Goal: Task Accomplishment & Management: Manage account settings

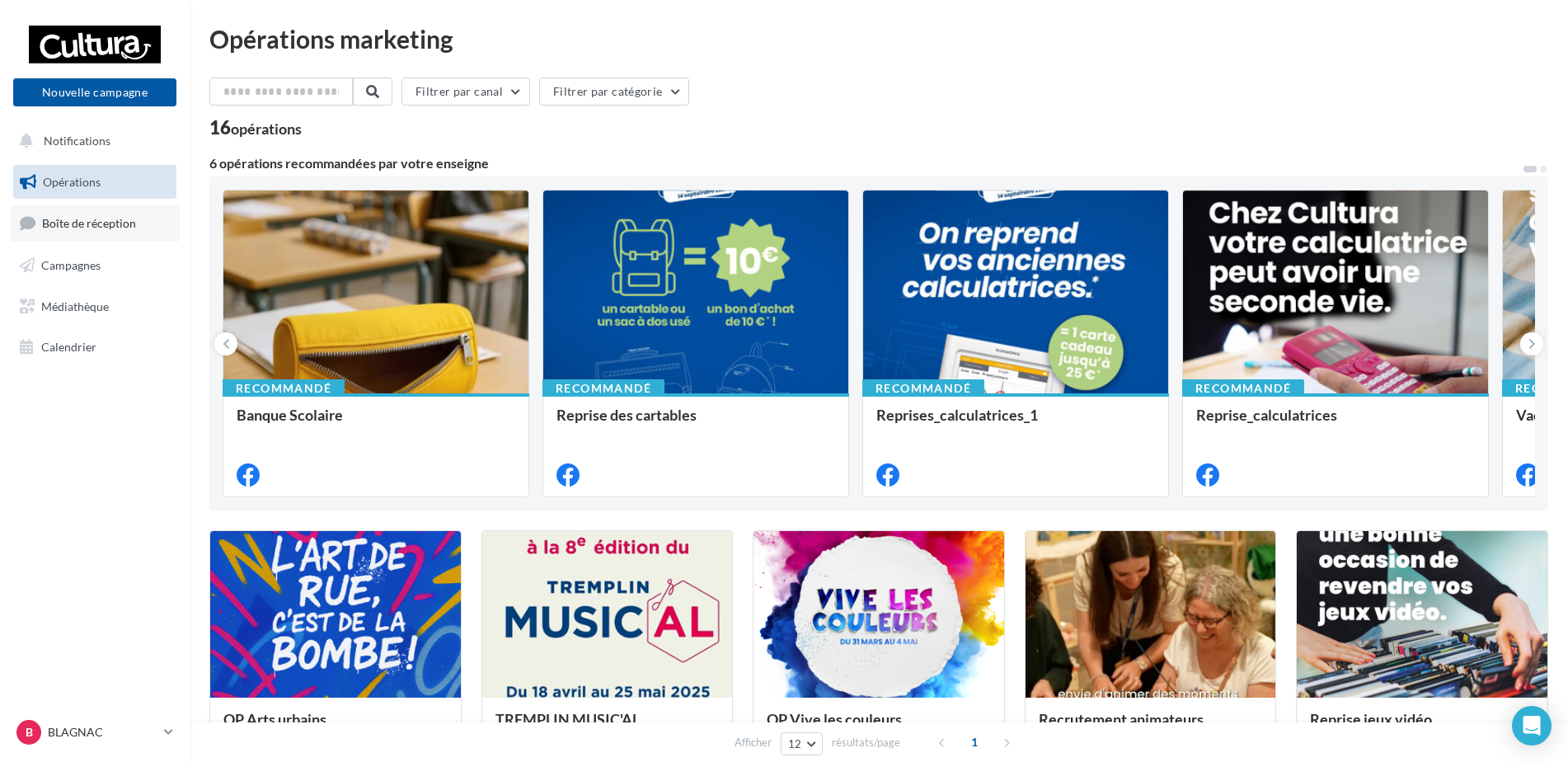
click at [96, 235] on link "Boîte de réception" at bounding box center [94, 223] width 170 height 36
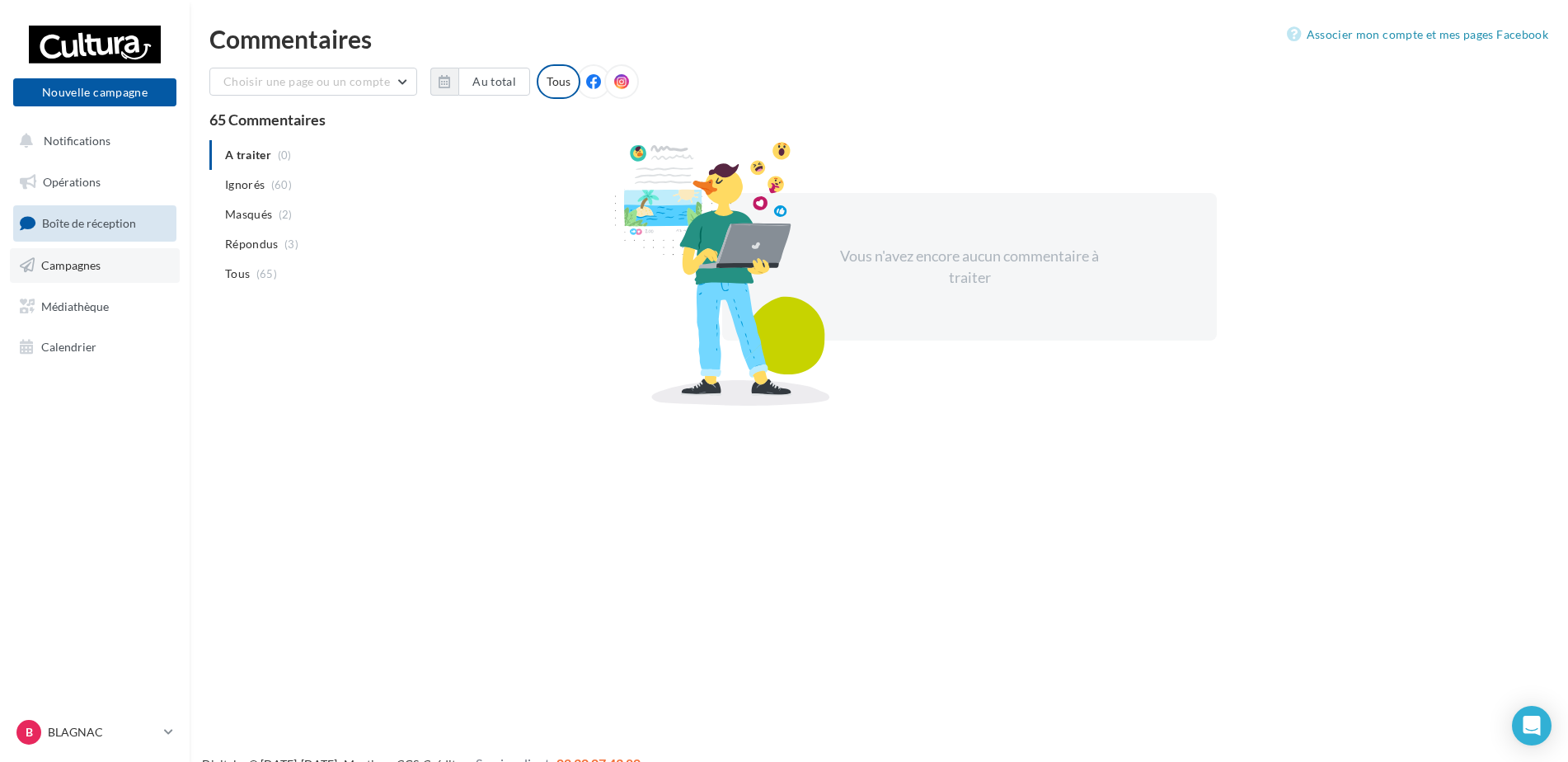
click at [109, 266] on link "Campagnes" at bounding box center [94, 265] width 170 height 35
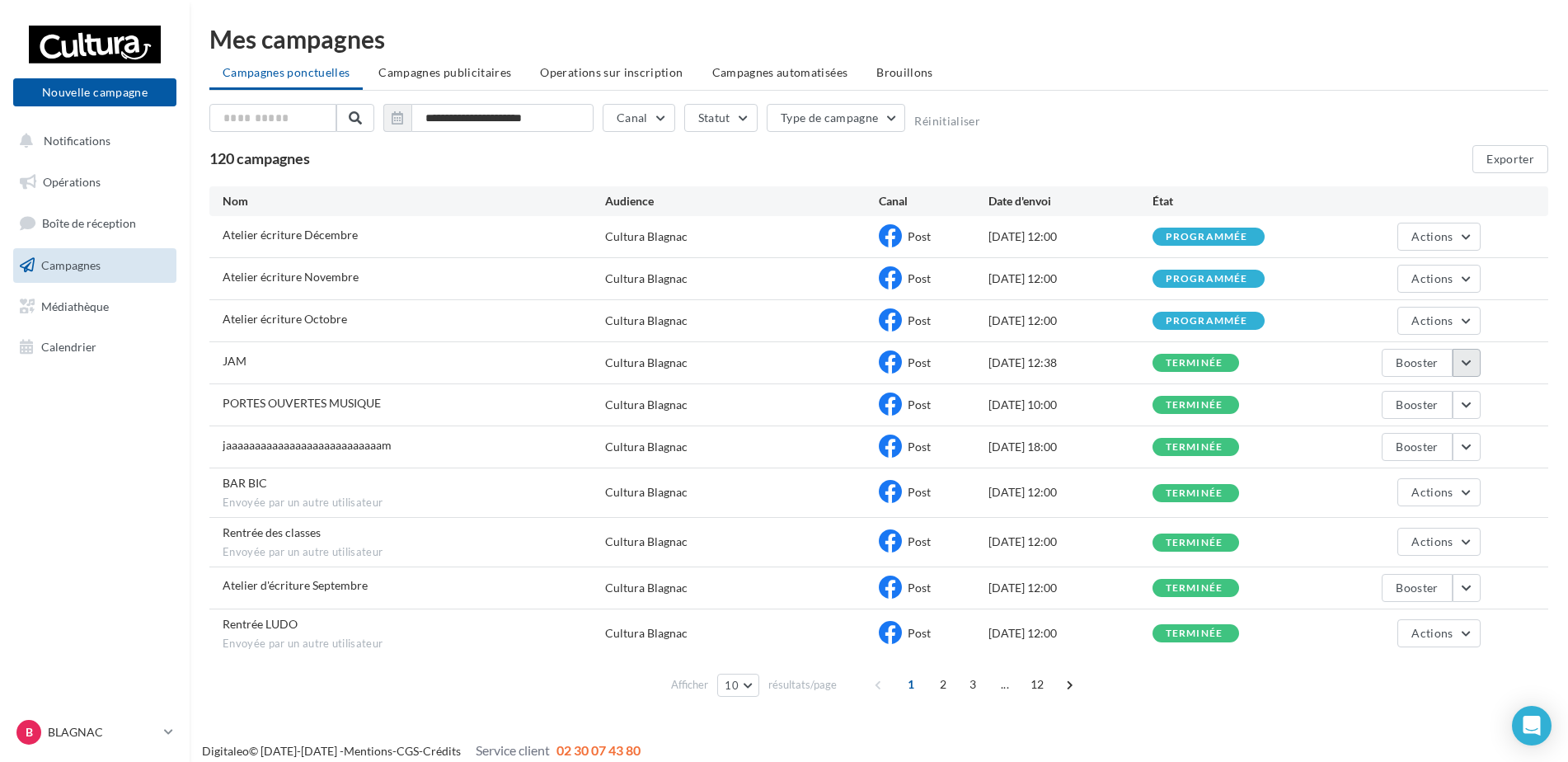
click at [1469, 366] on button "button" at bounding box center [1466, 362] width 28 height 28
click at [1424, 411] on button "Voir les résultats" at bounding box center [1397, 401] width 165 height 43
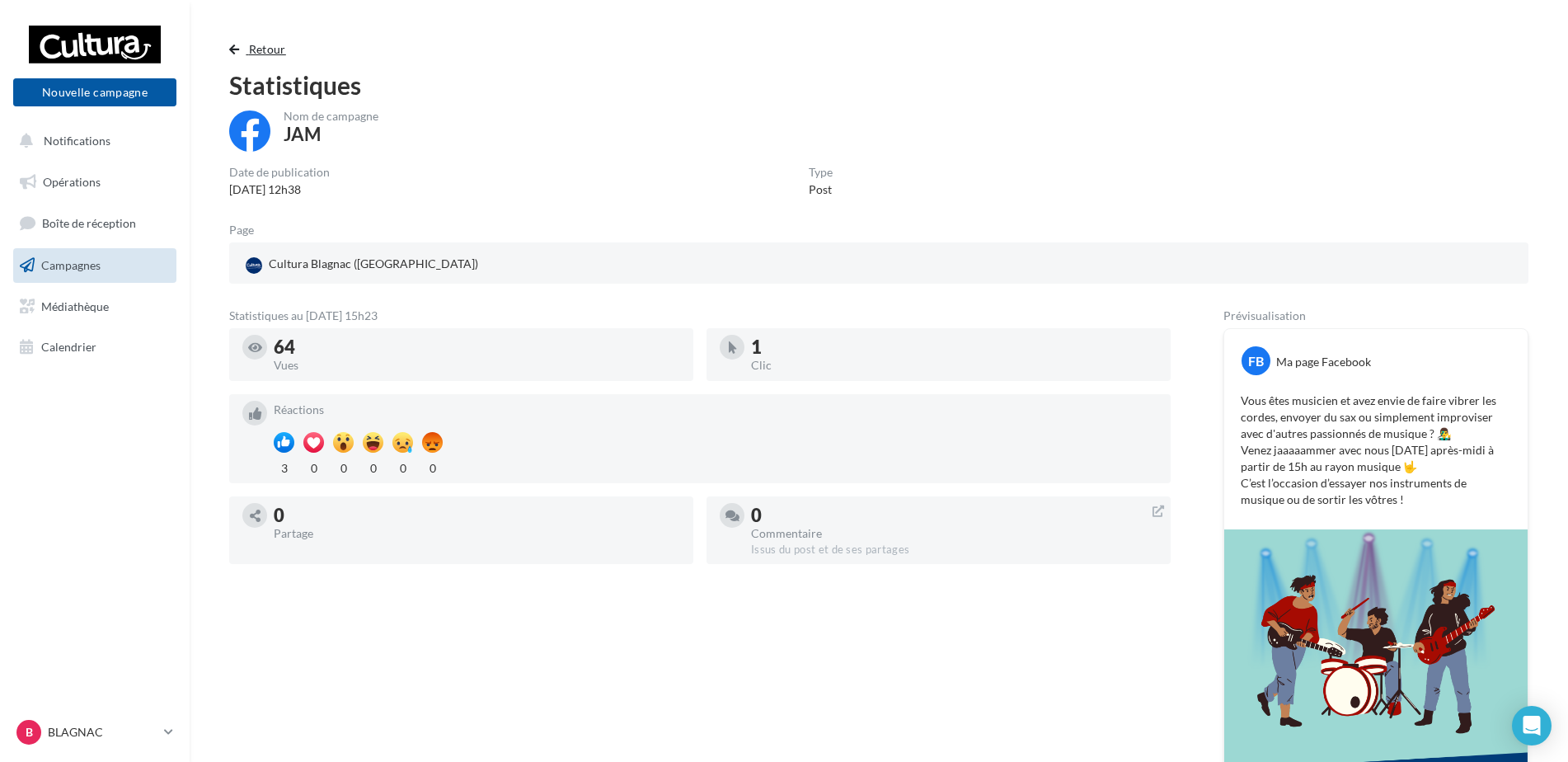
click at [238, 53] on span "button" at bounding box center [234, 49] width 10 height 12
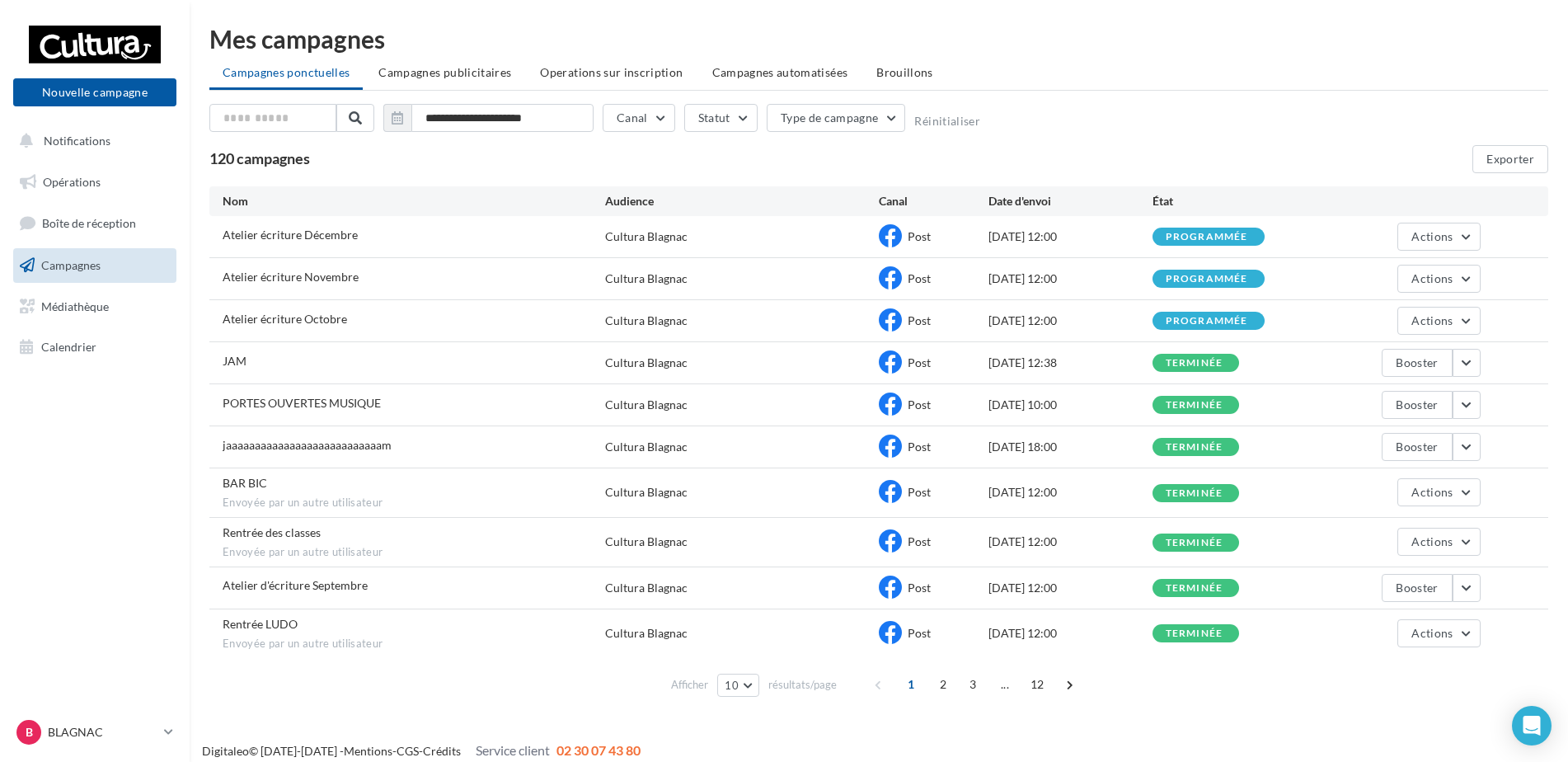
click at [93, 263] on span "Campagnes" at bounding box center [70, 265] width 60 height 14
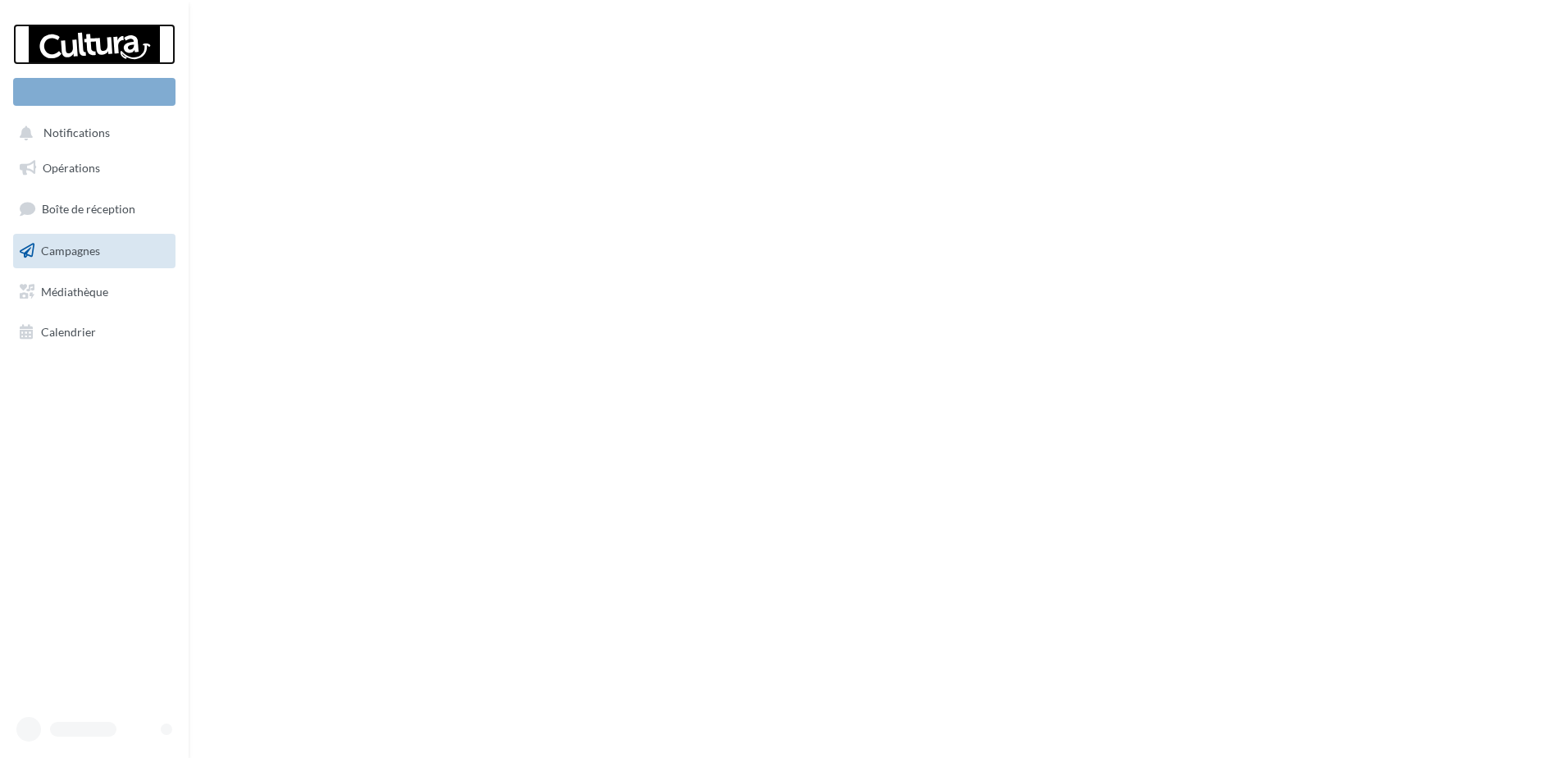
click at [78, 43] on div at bounding box center [94, 44] width 131 height 41
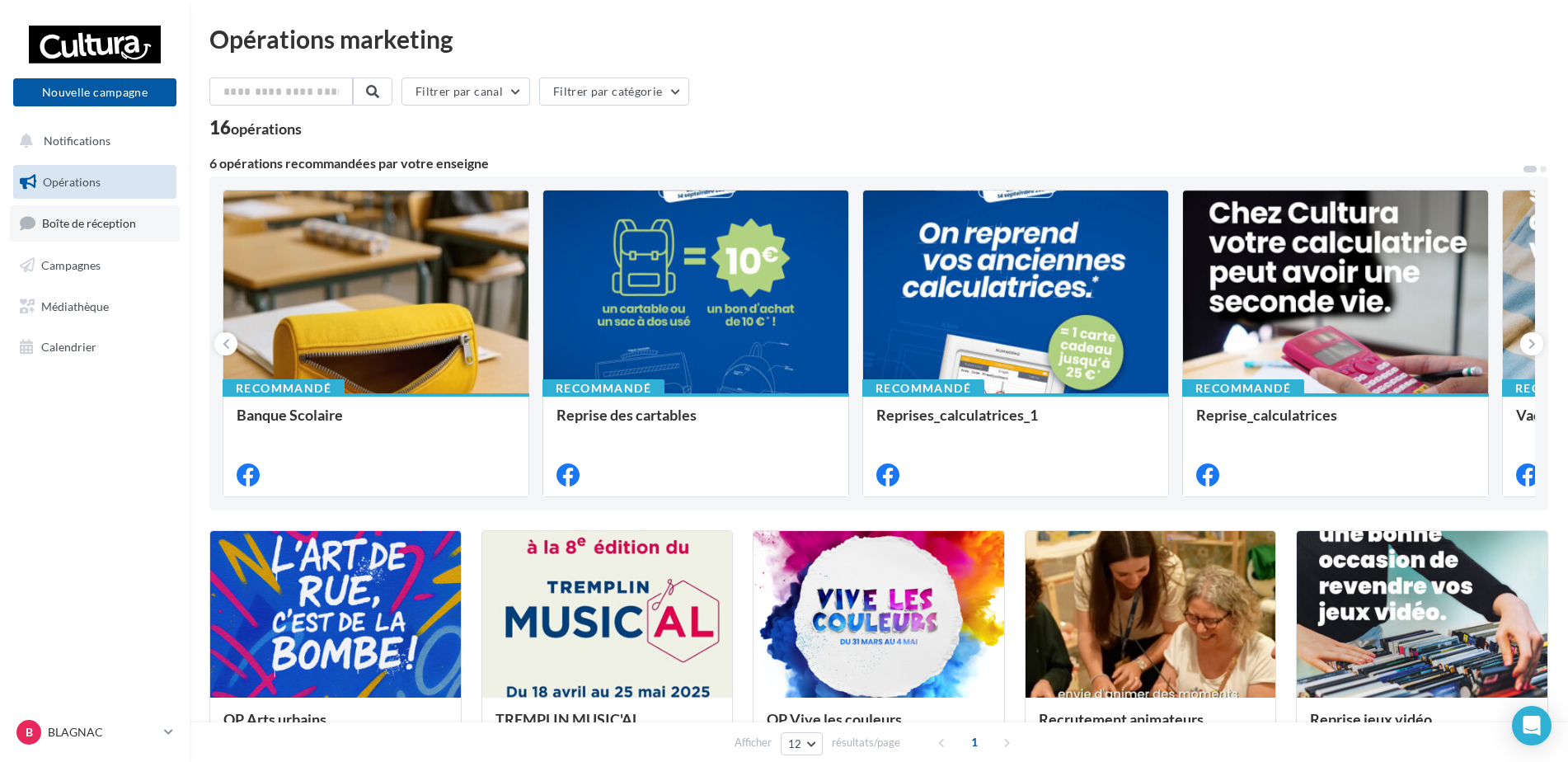
click at [75, 222] on span "Boîte de réception" at bounding box center [89, 223] width 94 height 14
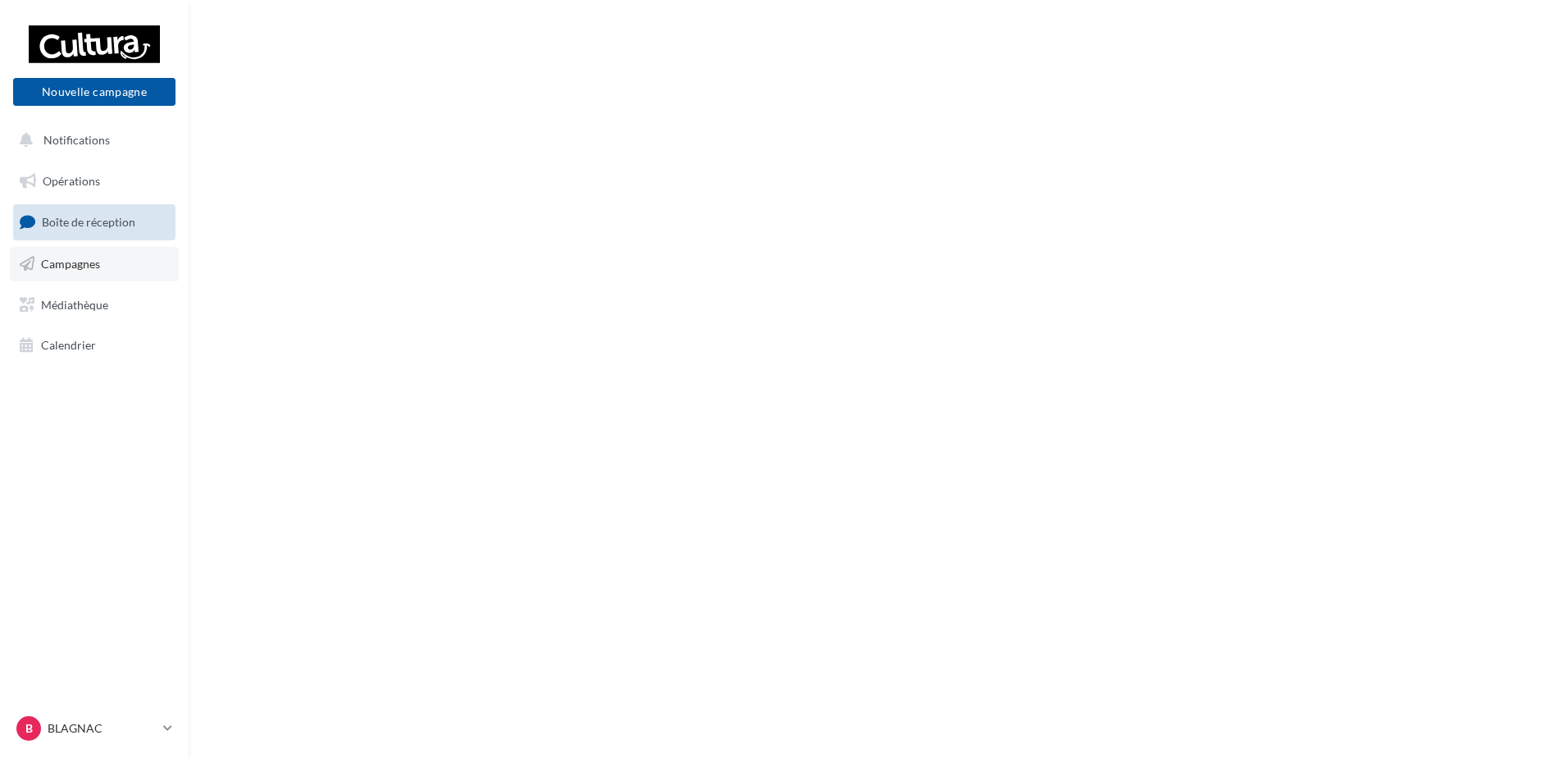
click at [92, 261] on span "Campagnes" at bounding box center [70, 264] width 59 height 14
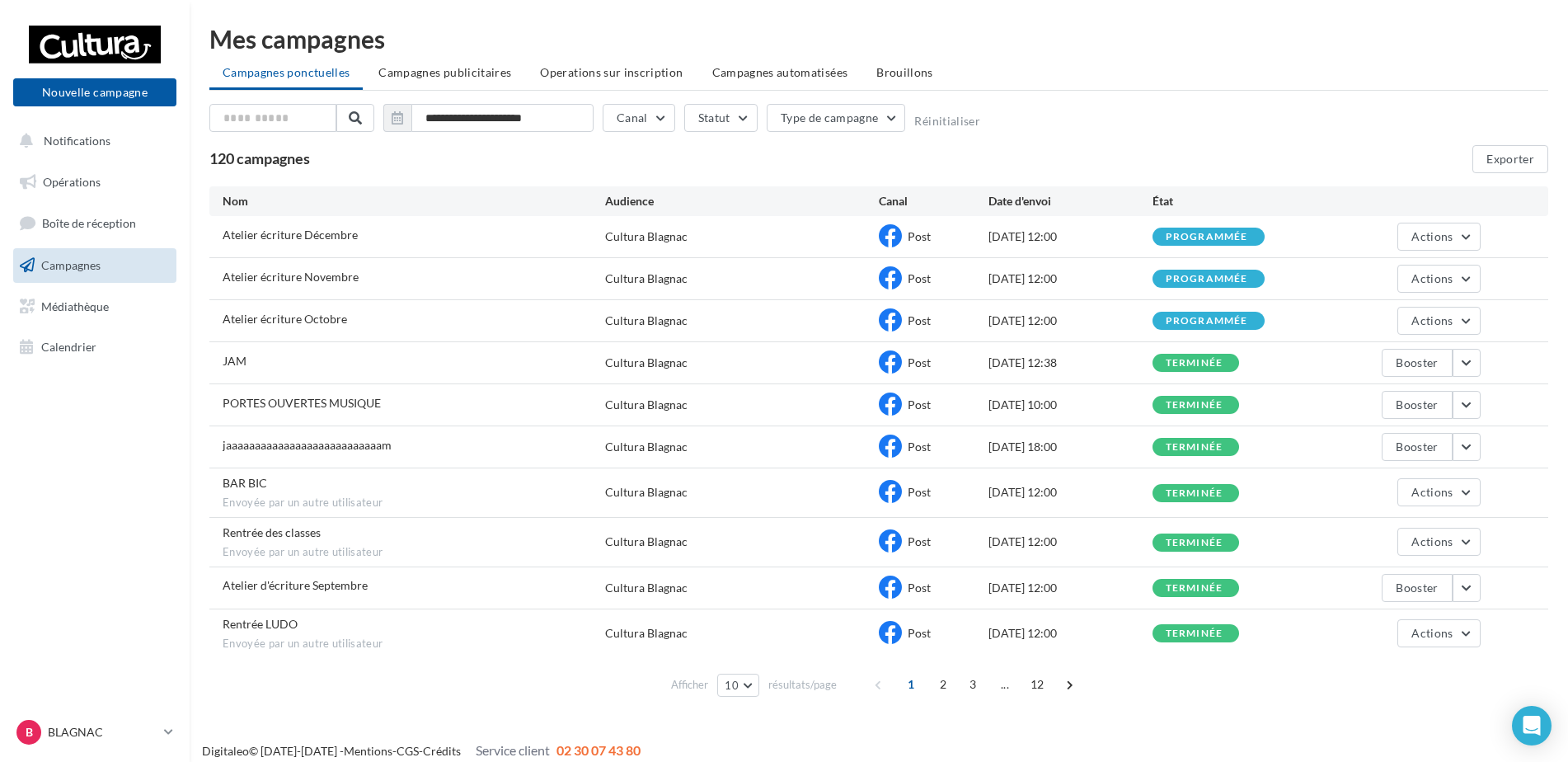
click at [1108, 707] on div "**********" at bounding box center [878, 365] width 1378 height 731
click at [1471, 368] on button "button" at bounding box center [1466, 362] width 28 height 28
click at [1434, 402] on button "Voir les résultats" at bounding box center [1397, 401] width 165 height 43
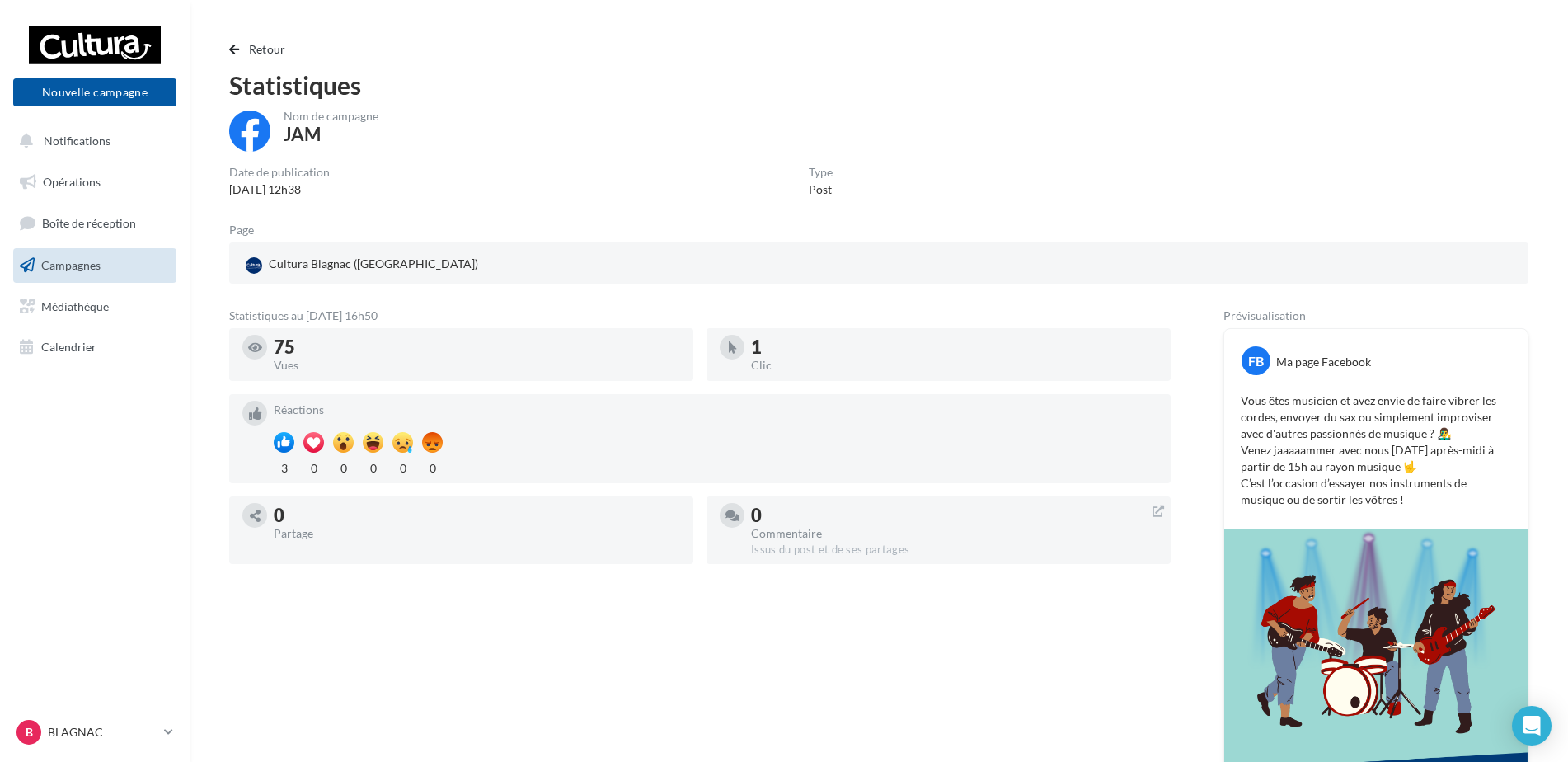
click at [950, 106] on div "Retour Statistiques Nom de campagne JAM Date de publication 04/09/2025 12h38 Ty…" at bounding box center [878, 510] width 1338 height 942
click at [1013, 91] on div "Statistiques" at bounding box center [879, 85] width 1299 height 25
click at [95, 253] on link "Campagnes" at bounding box center [94, 265] width 170 height 35
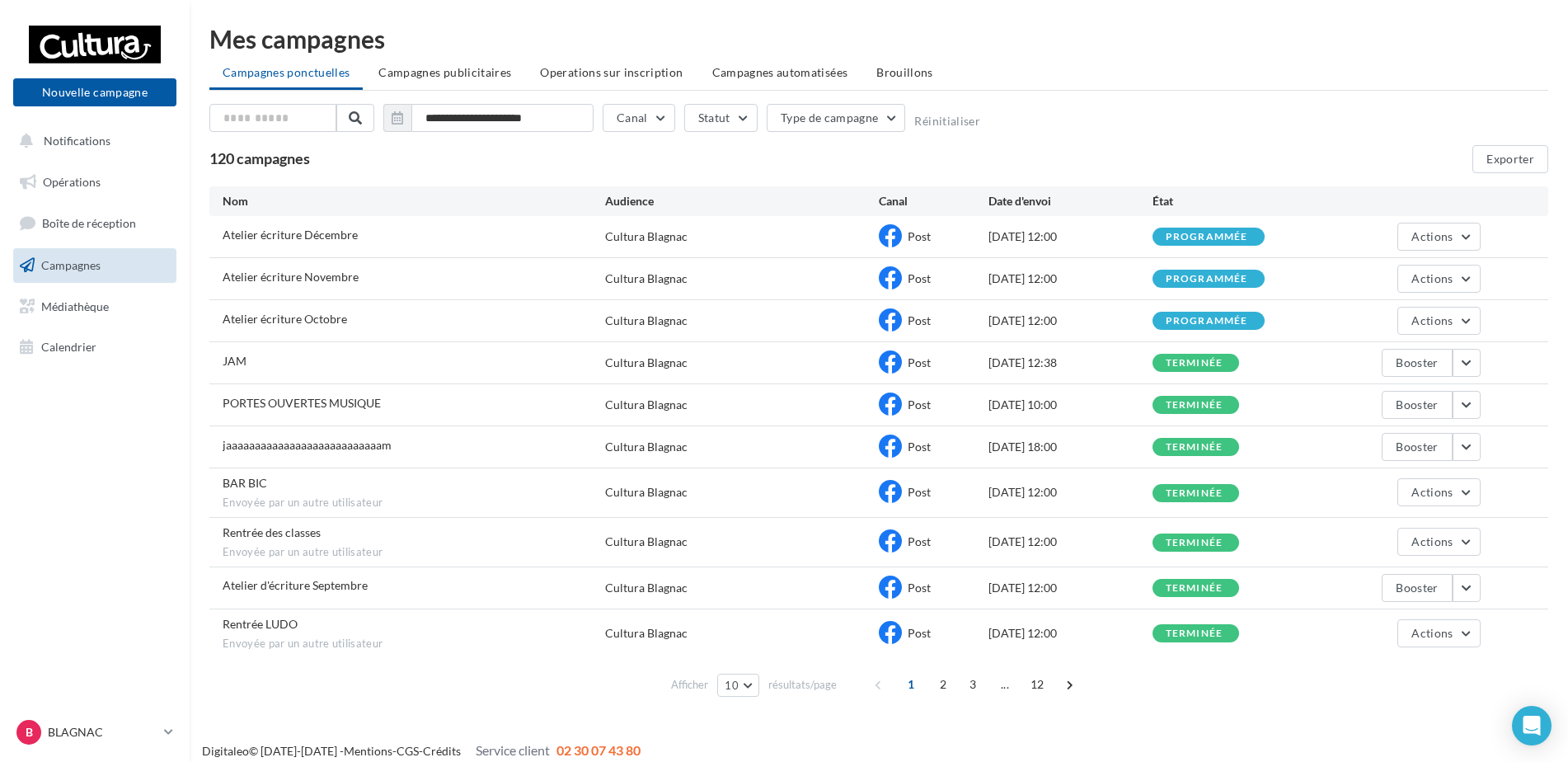
click at [78, 263] on span "Campagnes" at bounding box center [70, 265] width 60 height 14
